Goal: Task Accomplishment & Management: Use online tool/utility

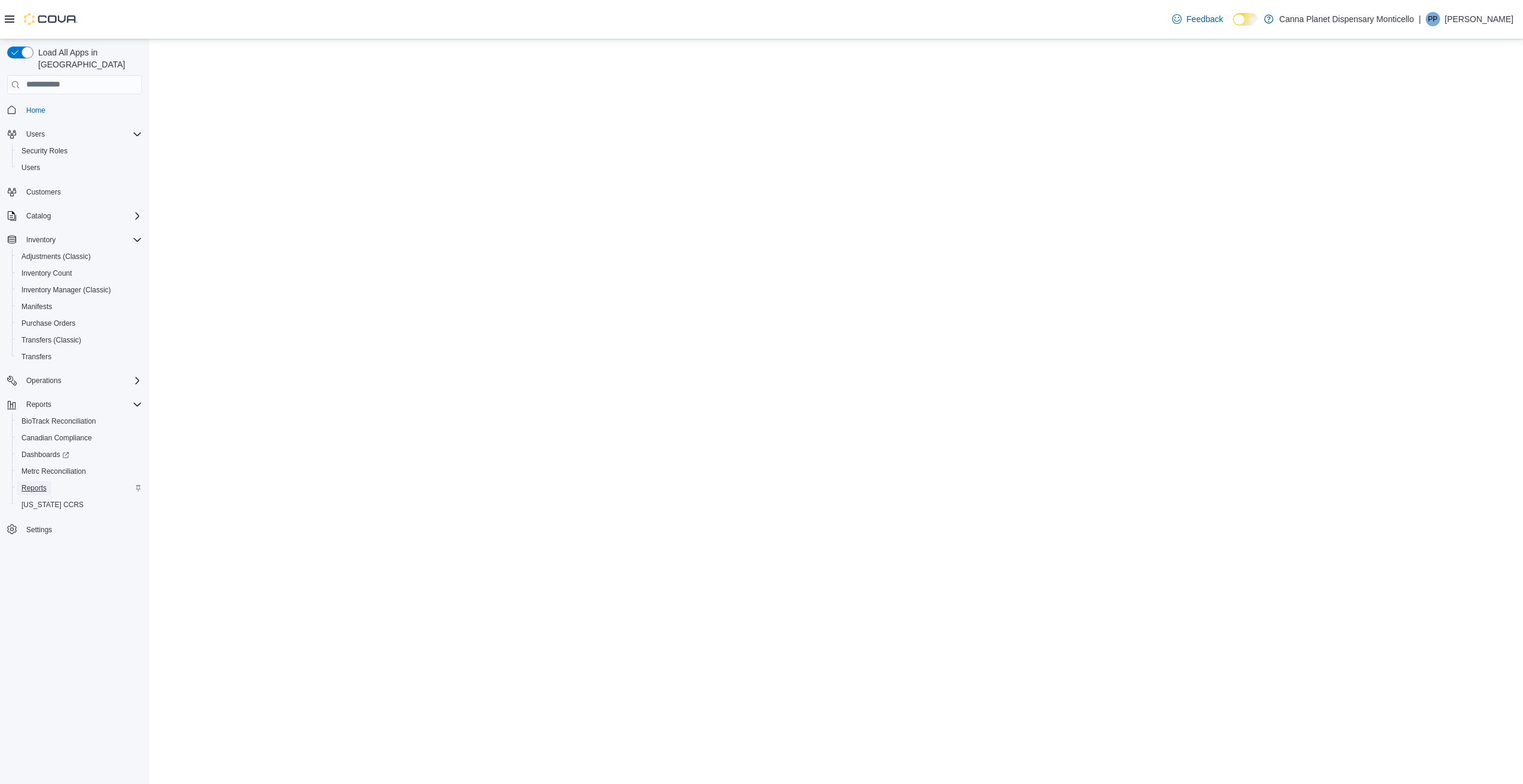
click at [40, 483] on span "Reports" at bounding box center [34, 488] width 25 height 9
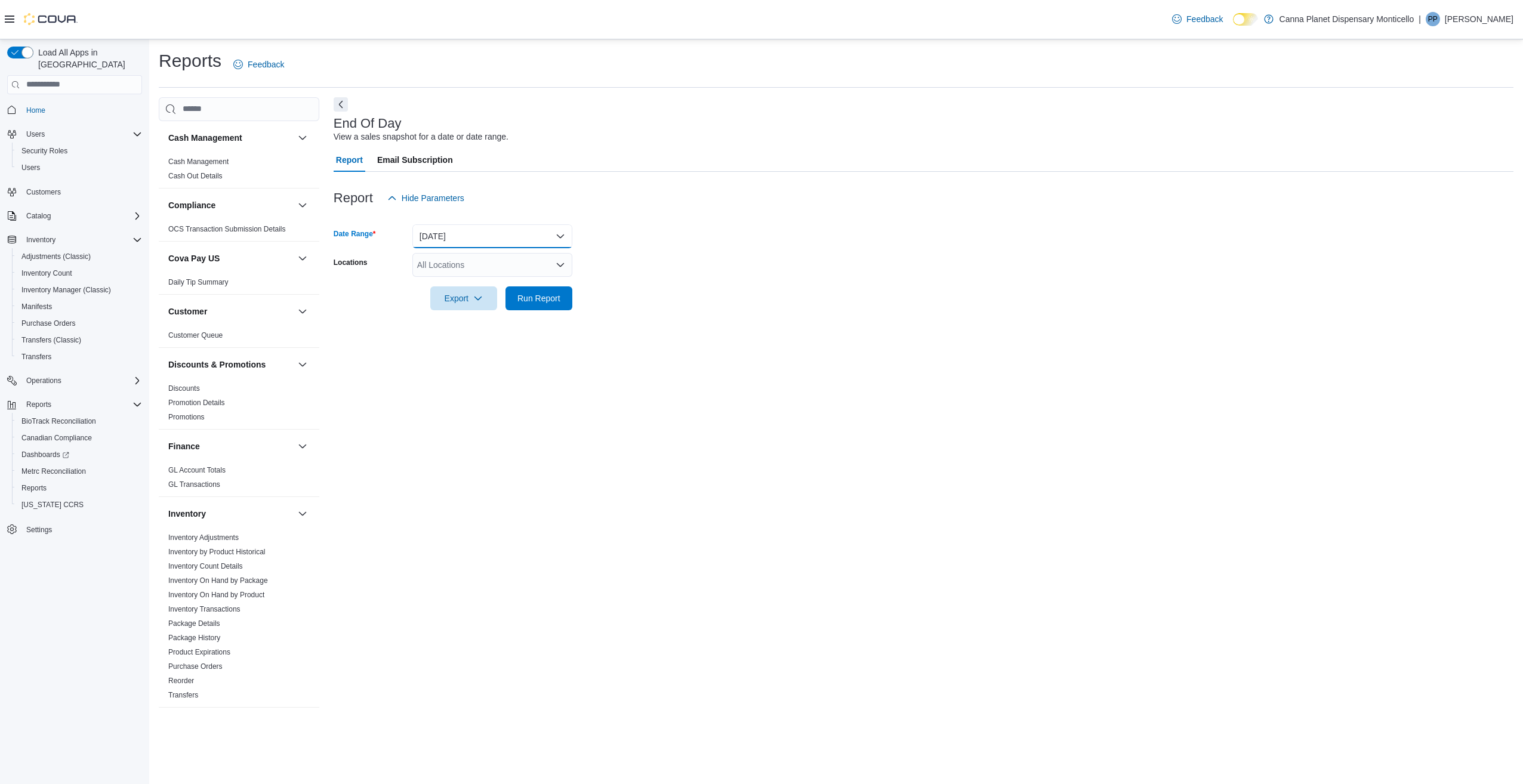
click at [505, 224] on button "[DATE]" at bounding box center [492, 236] width 160 height 24
click at [615, 261] on form "Date Range [DATE] Locations All Locations Export Run Report" at bounding box center [923, 260] width 1180 height 100
click at [482, 238] on button "[DATE]" at bounding box center [492, 236] width 160 height 24
click at [479, 410] on span "Year To Date" at bounding box center [499, 415] width 136 height 15
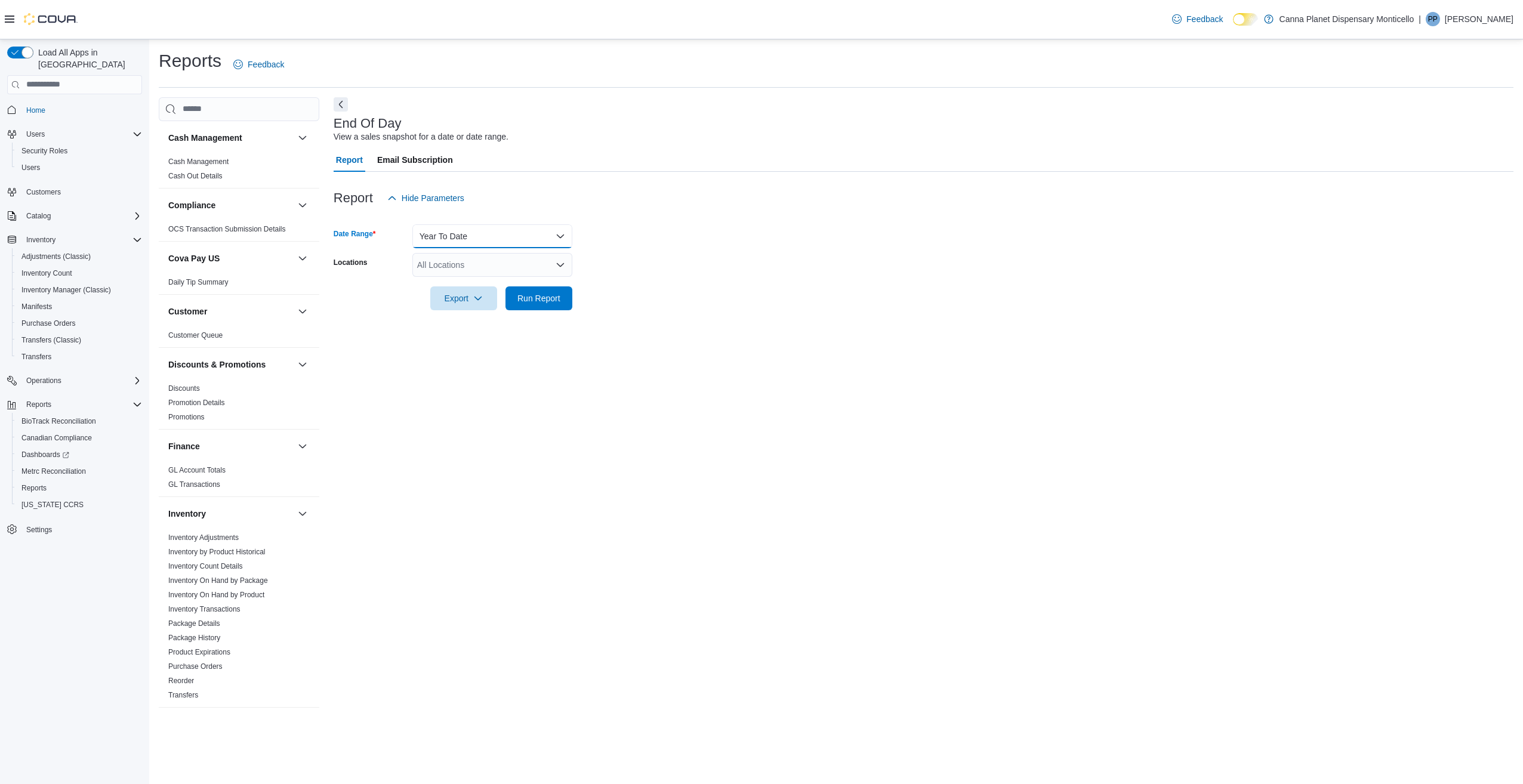
click at [480, 247] on button "Year To Date" at bounding box center [492, 236] width 160 height 24
click at [483, 234] on button "Year To Date" at bounding box center [492, 236] width 160 height 24
click at [481, 220] on div at bounding box center [923, 217] width 1180 height 15
click at [479, 241] on button "Year To Date" at bounding box center [492, 236] width 160 height 24
click at [479, 395] on span "Quarter To Date" at bounding box center [499, 391] width 136 height 15
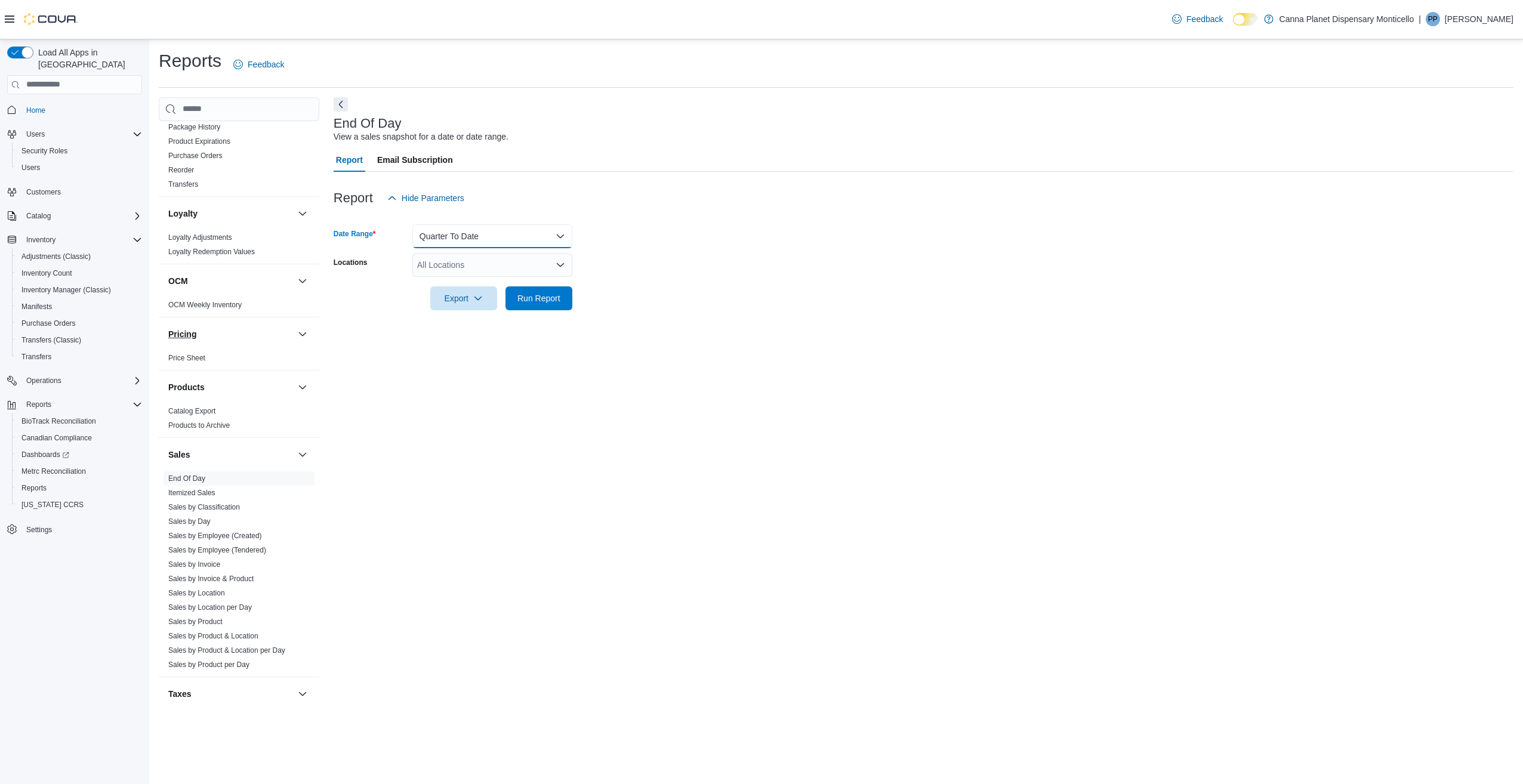
scroll to position [596, 0]
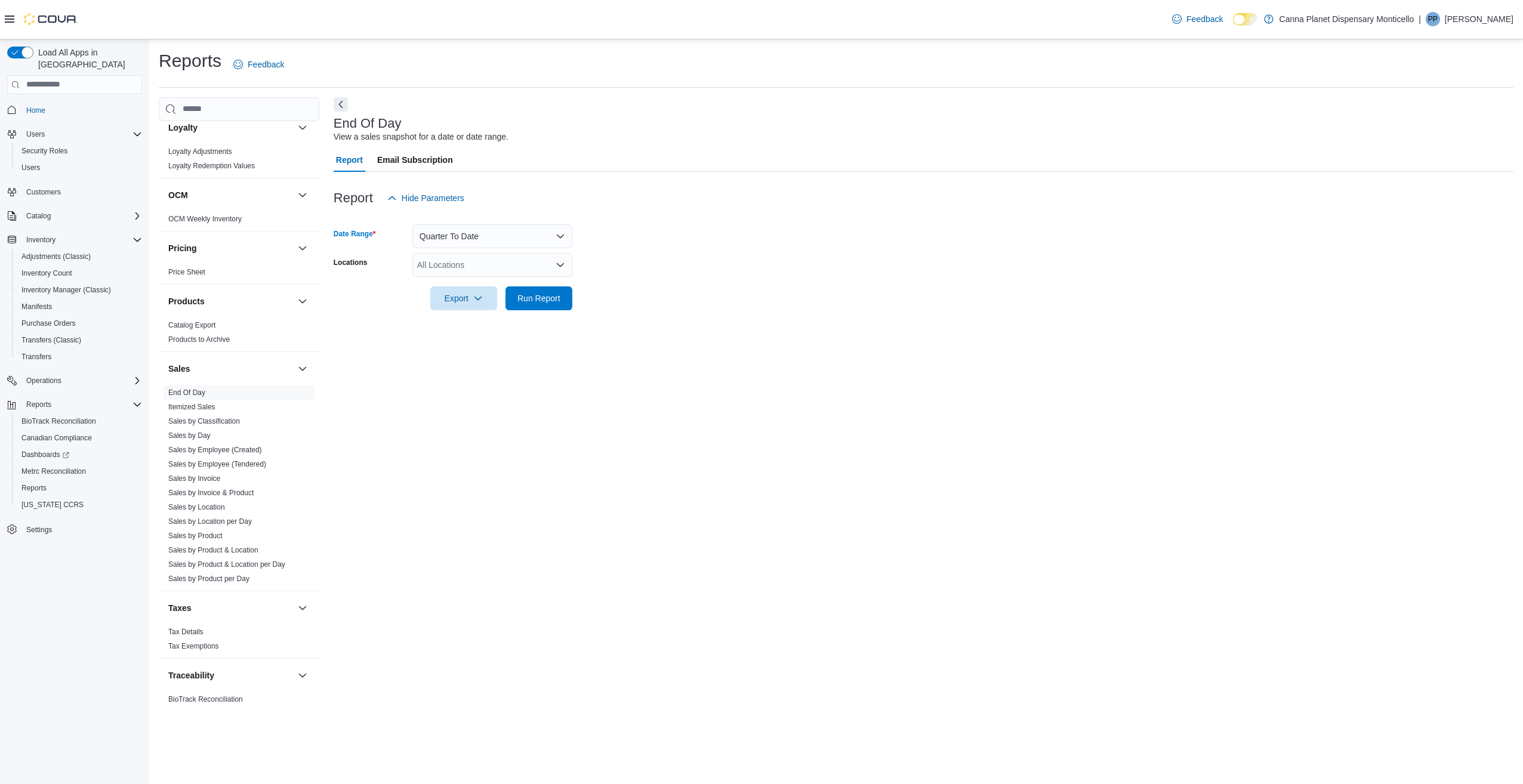
click at [476, 267] on div "All Locations" at bounding box center [492, 264] width 160 height 24
click at [488, 305] on span "Export" at bounding box center [464, 297] width 52 height 24
click at [508, 235] on button "Quarter To Date" at bounding box center [492, 236] width 160 height 24
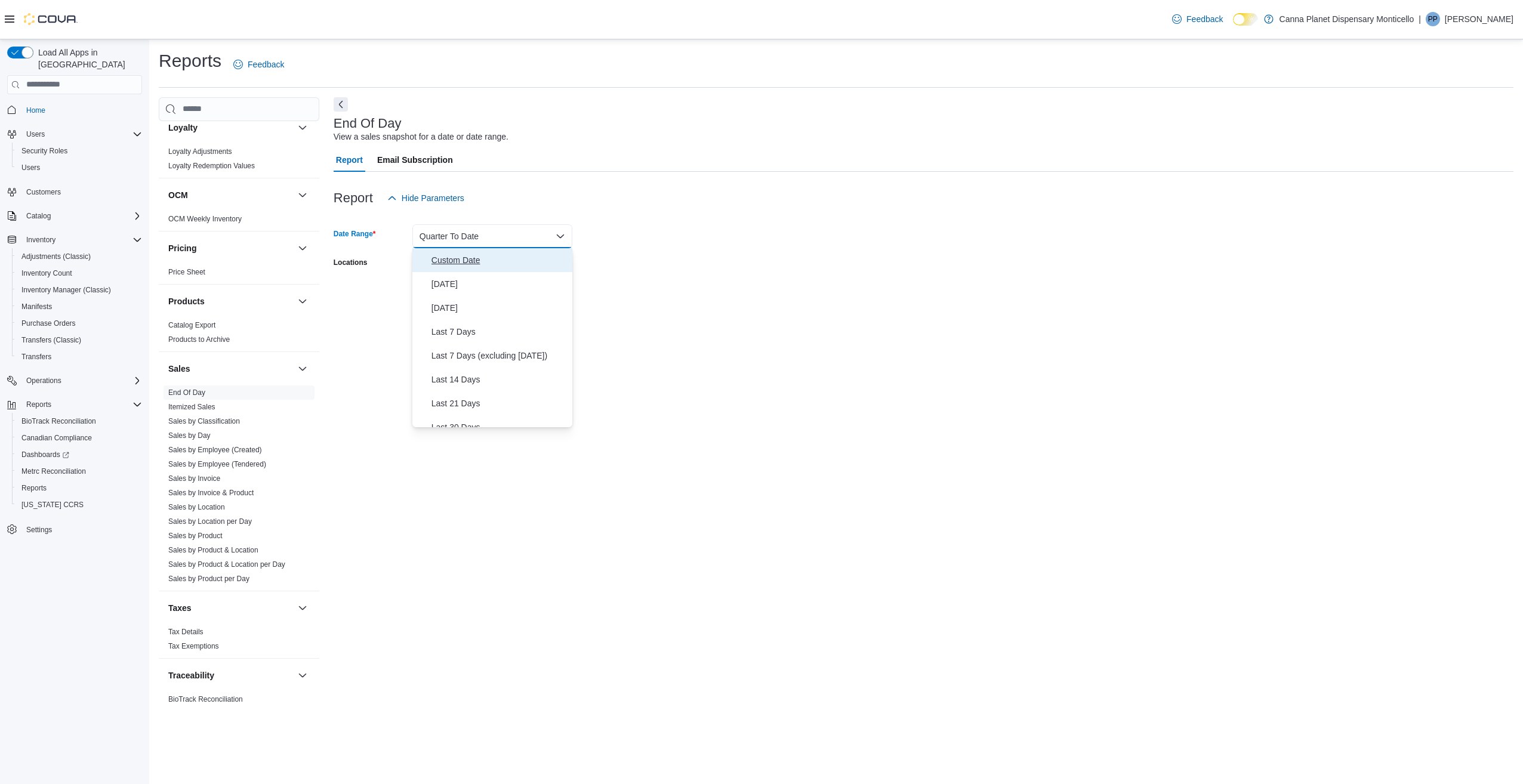
click at [480, 265] on span "Custom Date" at bounding box center [499, 260] width 136 height 15
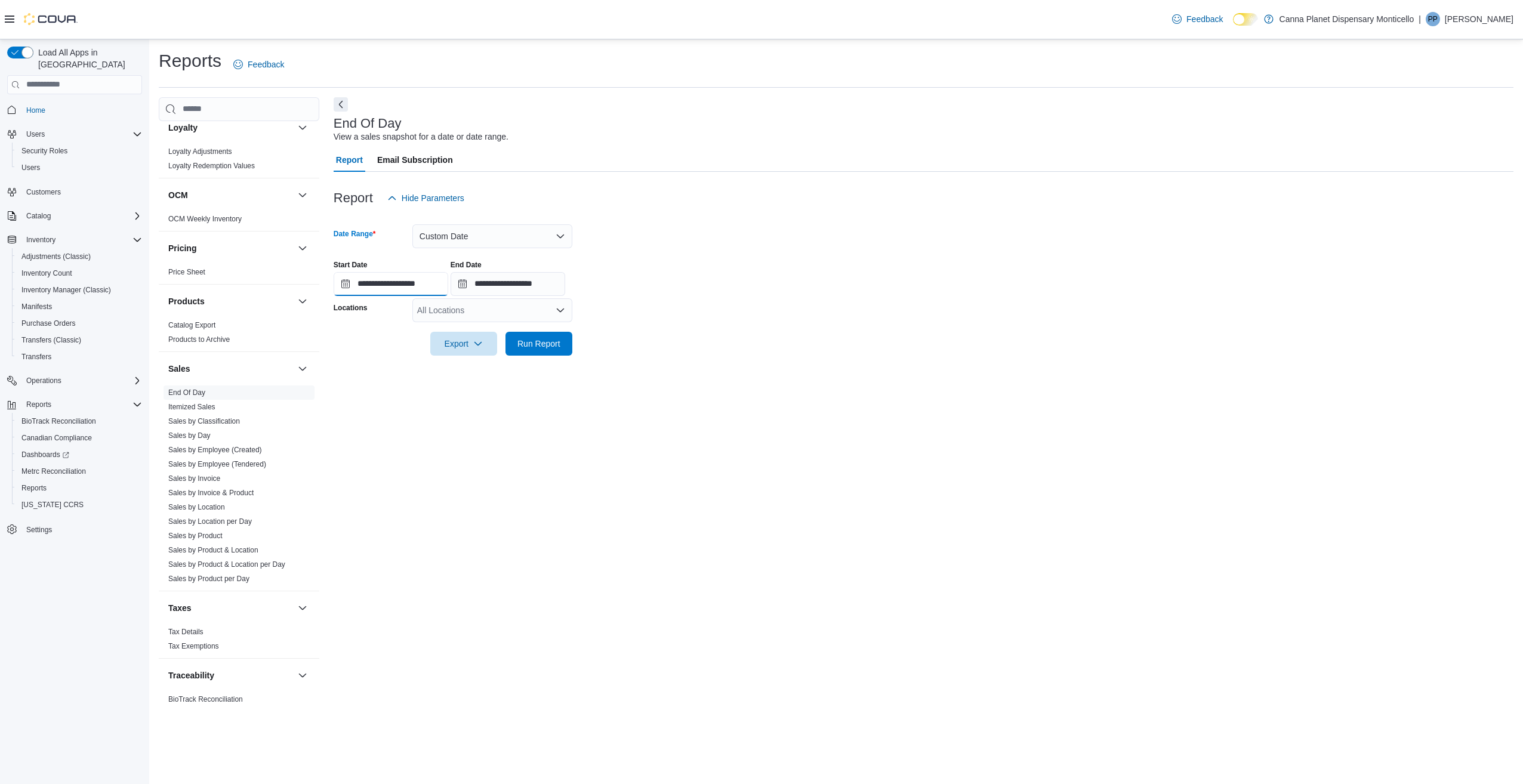
click at [381, 287] on input "**********" at bounding box center [391, 284] width 115 height 24
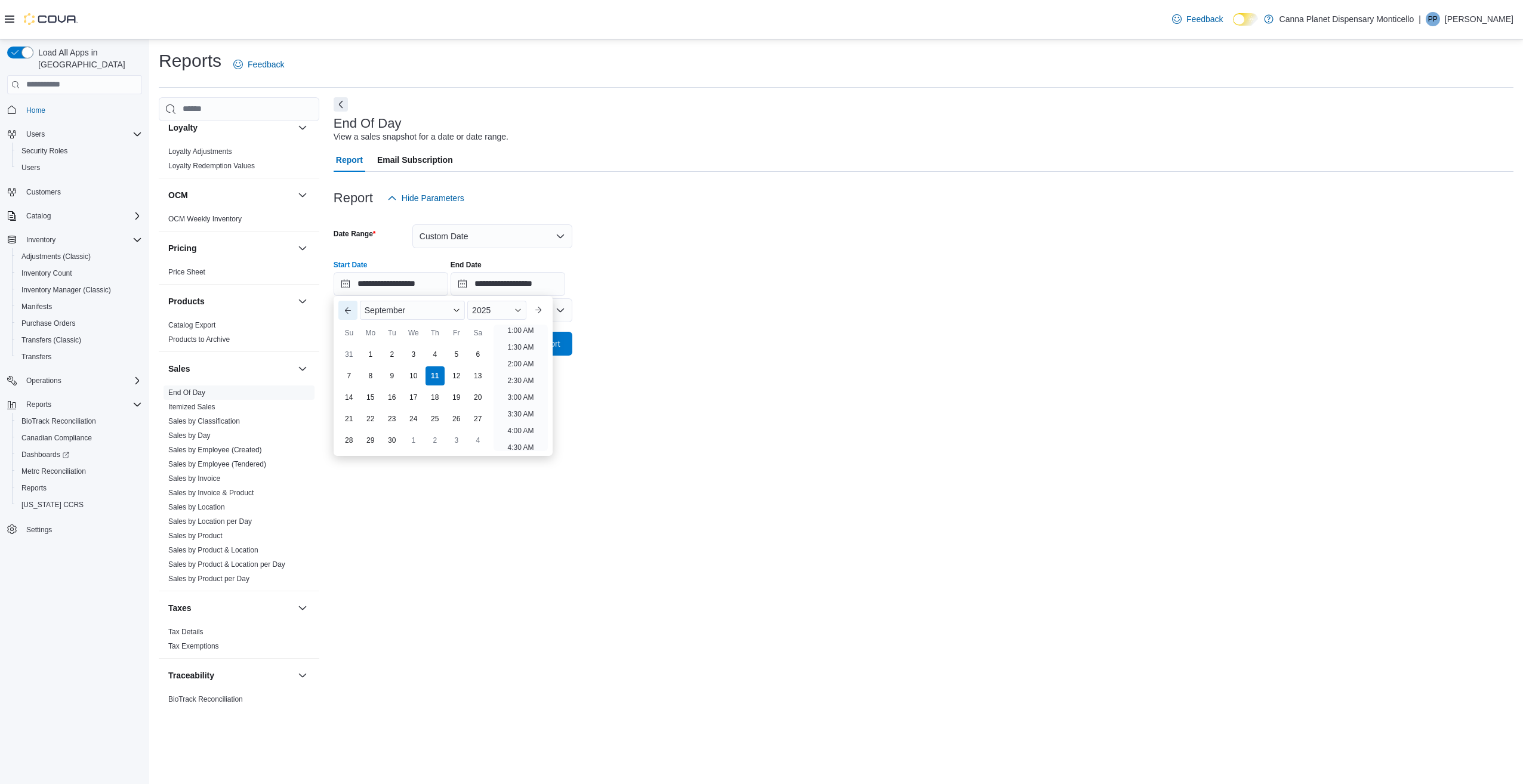
click at [345, 311] on button "Previous Month" at bounding box center [347, 310] width 19 height 19
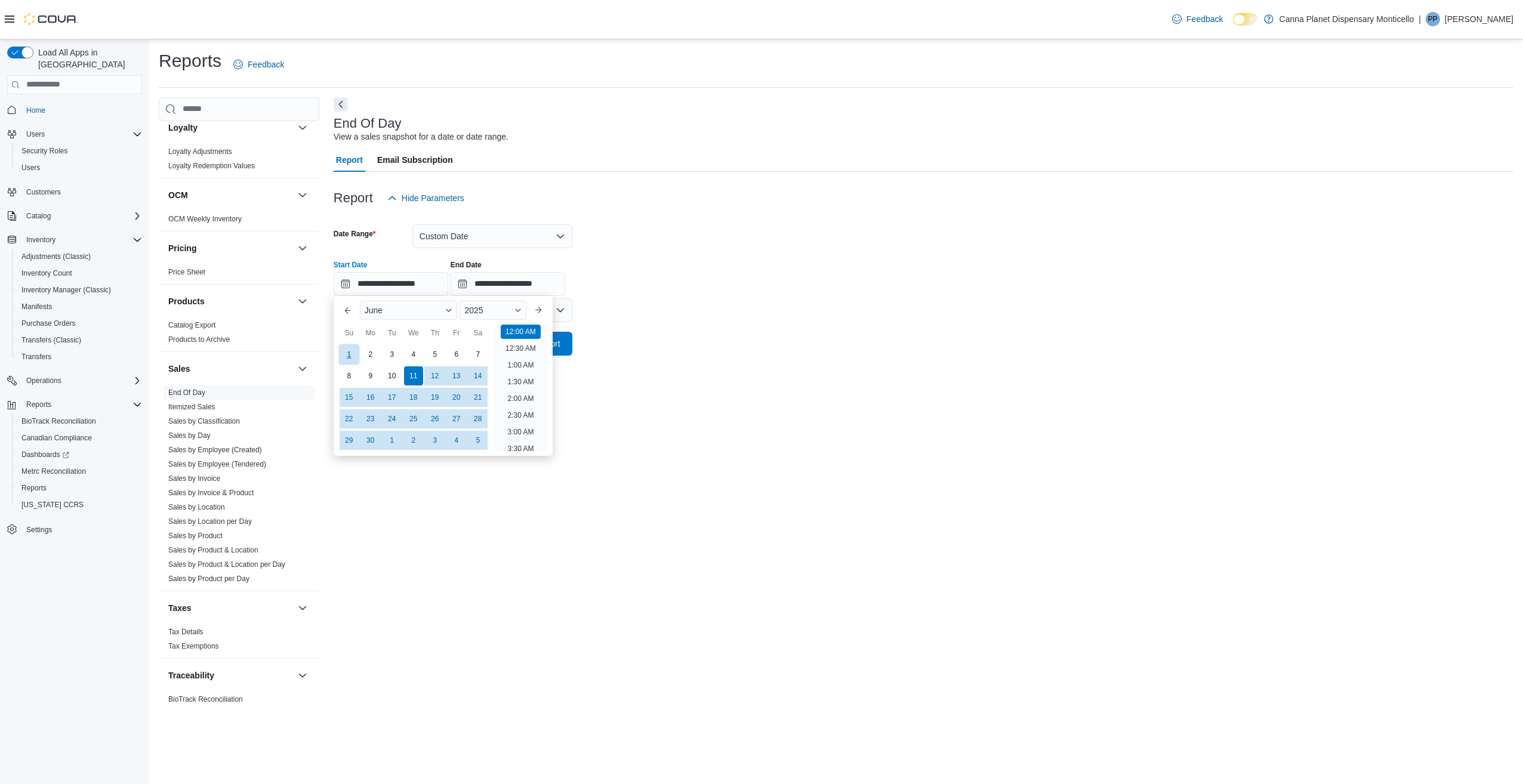
click at [352, 352] on div "1" at bounding box center [348, 354] width 21 height 21
type input "**********"
click at [474, 283] on input "**********" at bounding box center [507, 284] width 115 height 24
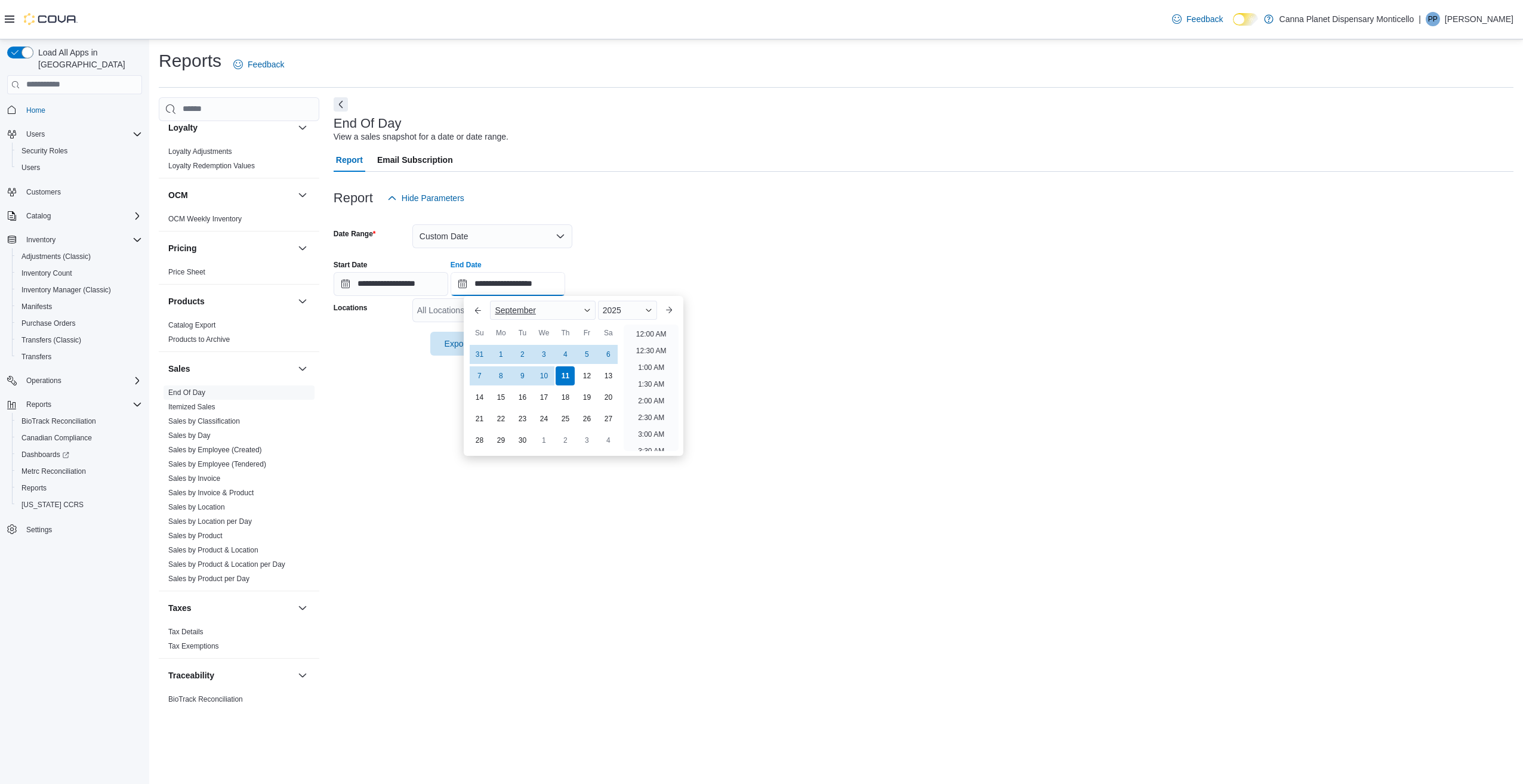
scroll to position [678, 0]
click at [473, 314] on button "Previous Month" at bounding box center [477, 310] width 19 height 19
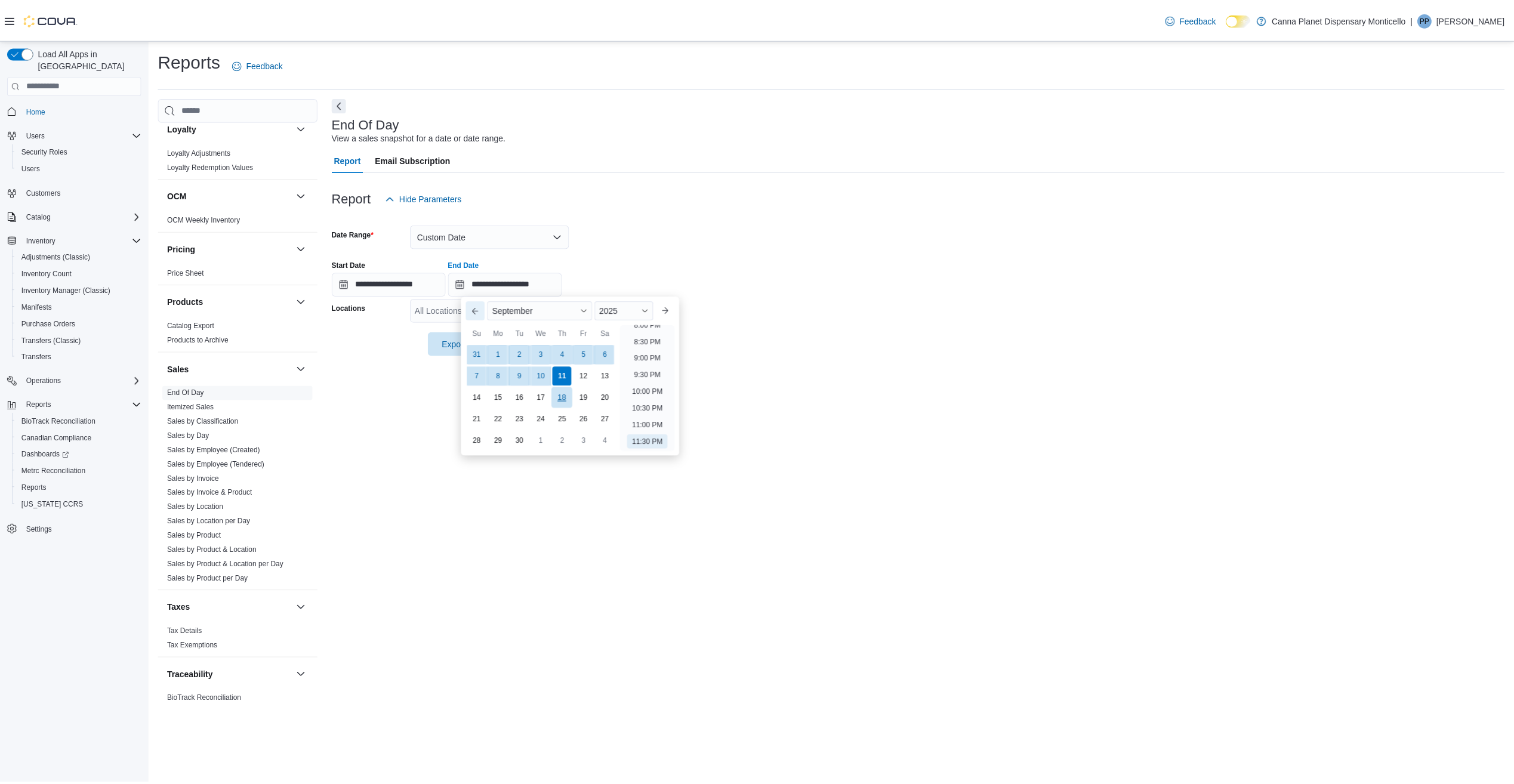
scroll to position [656, 0]
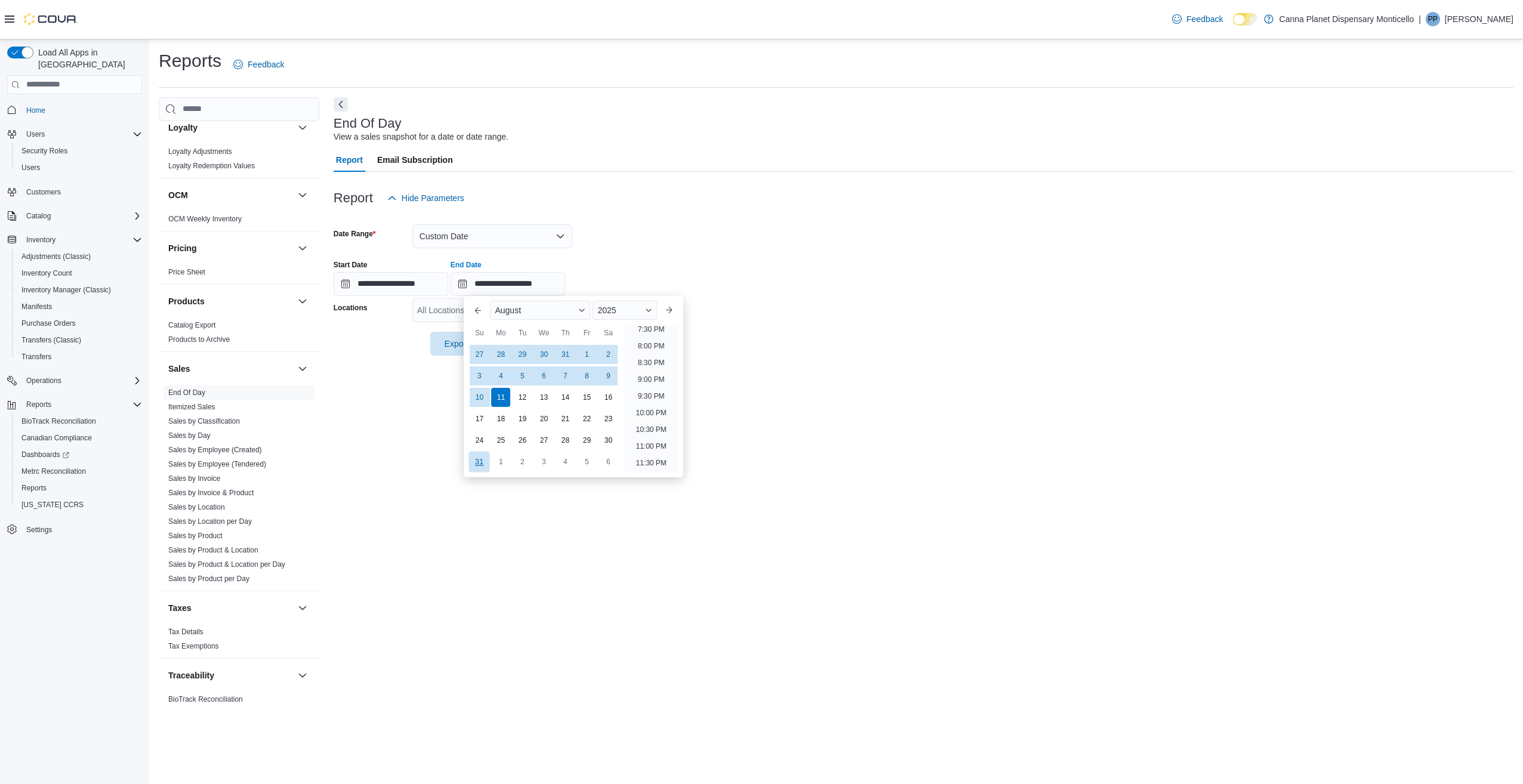
click at [477, 462] on div "31" at bounding box center [479, 461] width 21 height 21
type input "**********"
click at [631, 191] on div "Report Hide Parameters" at bounding box center [923, 198] width 1180 height 24
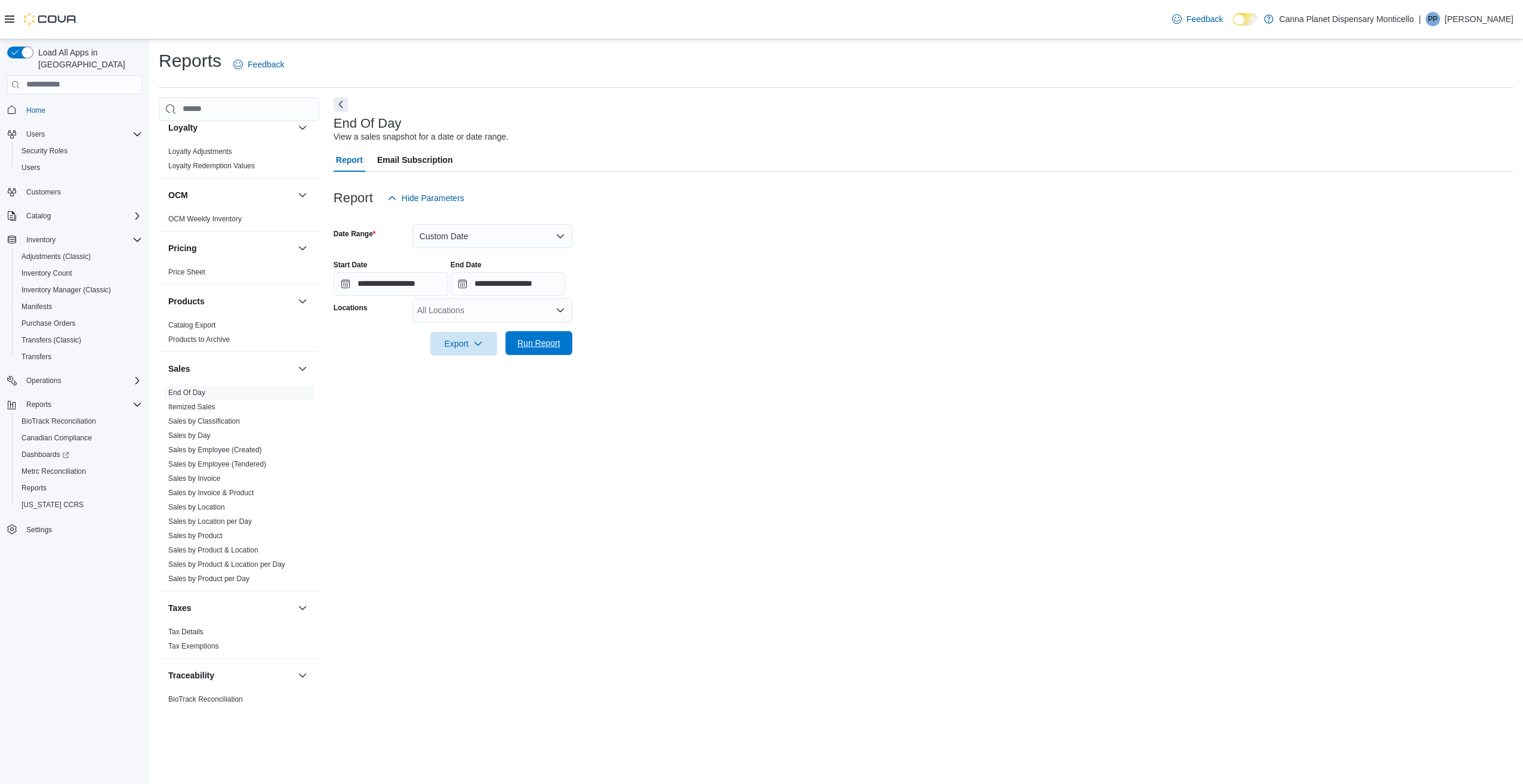
click at [545, 341] on span "Run Report" at bounding box center [539, 344] width 43 height 12
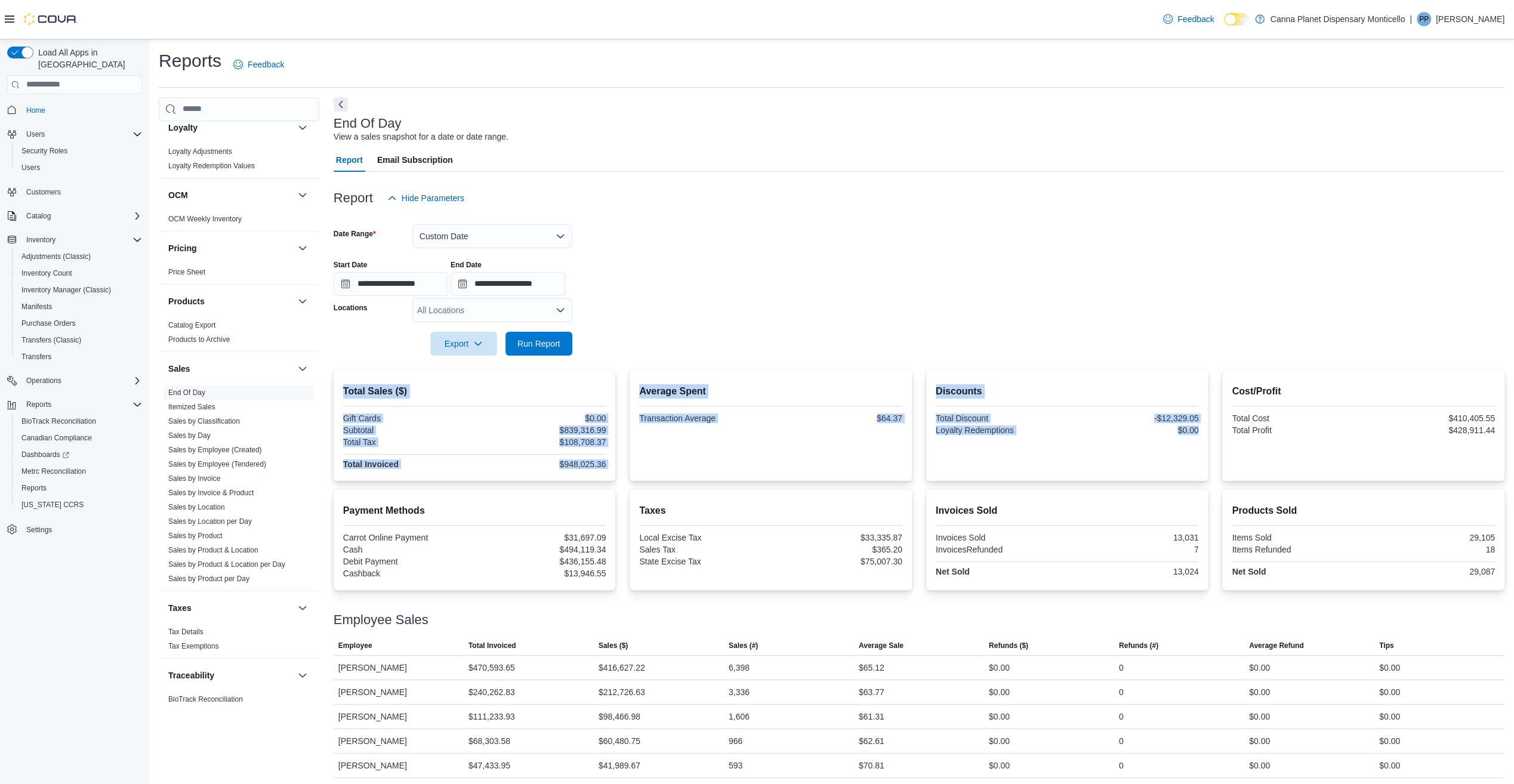
drag, startPoint x: 957, startPoint y: 476, endPoint x: 343, endPoint y: 388, distance: 620.3
click at [343, 388] on div "Total Sales ($) Gift Cards $0.00 Subtotal $839,316.99 Total Tax $108,708.37 Tot…" at bounding box center [919, 425] width 1171 height 111
click at [340, 376] on div "Total Sales ($) Gift Cards $0.00 Subtotal $839,316.99 Total Tax $108,708.37 Tot…" at bounding box center [474, 425] width 282 height 111
